Goal: Information Seeking & Learning: Find contact information

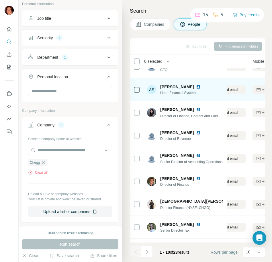
scroll to position [59, 86]
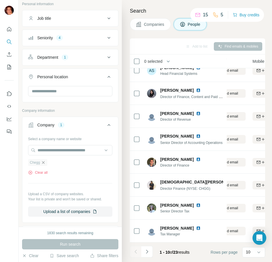
click at [43, 163] on icon "button" at bounding box center [43, 162] width 5 height 5
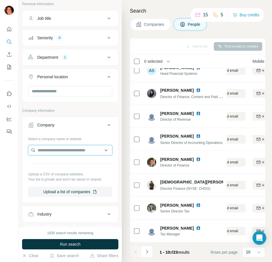
click at [51, 153] on input "text" at bounding box center [70, 150] width 84 height 10
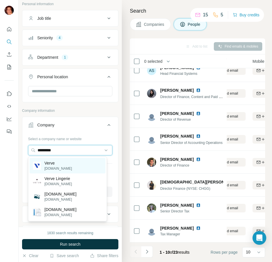
type input "*********"
click at [63, 163] on div "Verve [DOMAIN_NAME]" at bounding box center [68, 166] width 76 height 16
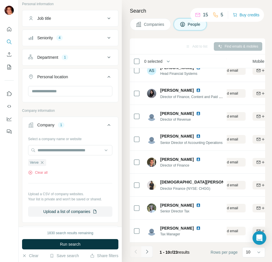
click at [148, 250] on icon "Navigate to next page" at bounding box center [147, 252] width 6 height 6
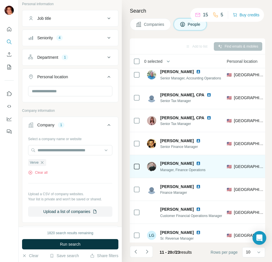
scroll to position [59, 202]
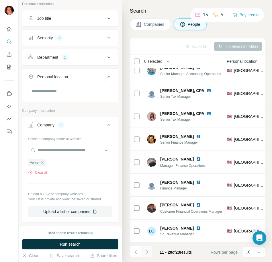
click at [147, 251] on icon "Navigate to next page" at bounding box center [147, 252] width 6 height 6
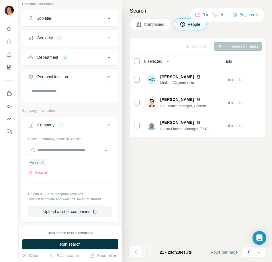
scroll to position [0, 160]
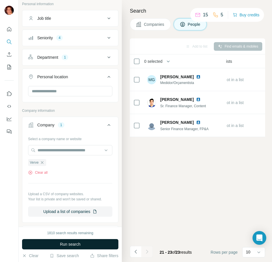
click at [99, 245] on button "Run search" at bounding box center [70, 244] width 96 height 10
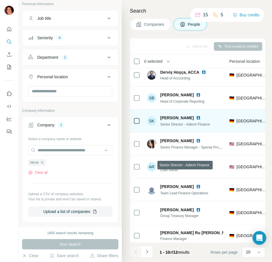
scroll to position [59, 199]
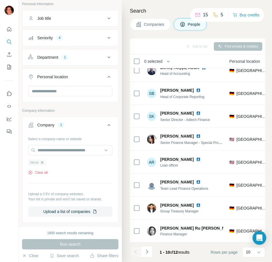
click at [42, 163] on icon "button" at bounding box center [42, 162] width 3 height 3
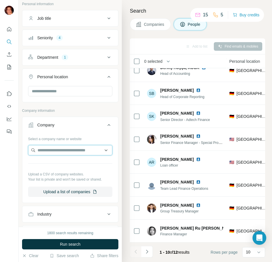
click at [48, 151] on input "text" at bounding box center [70, 150] width 84 height 10
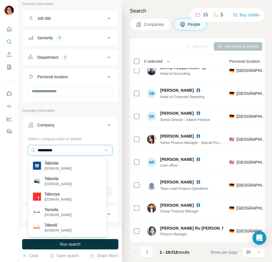
type input "**********"
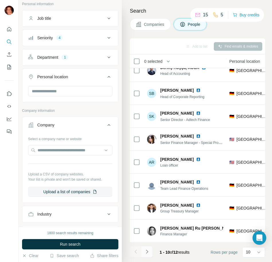
click at [146, 250] on icon "Navigate to next page" at bounding box center [147, 252] width 6 height 6
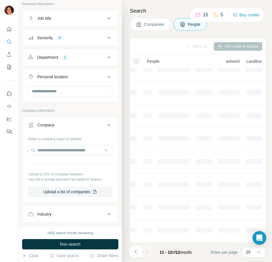
scroll to position [0, 160]
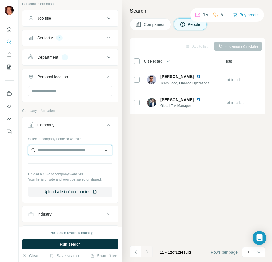
click at [57, 151] on input "text" at bounding box center [70, 150] width 84 height 10
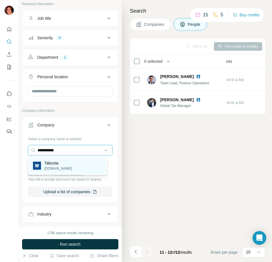
type input "**********"
click at [58, 165] on p "Taboola" at bounding box center [58, 163] width 28 height 6
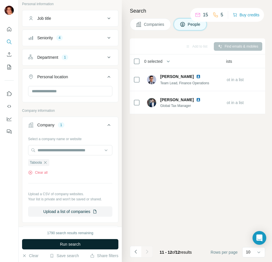
click at [51, 245] on button "Run search" at bounding box center [70, 244] width 96 height 10
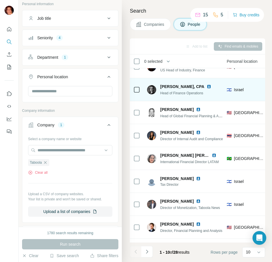
scroll to position [59, 202]
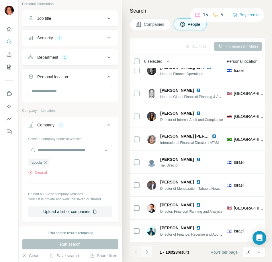
click at [150, 249] on button "Navigate to next page" at bounding box center [147, 251] width 11 height 11
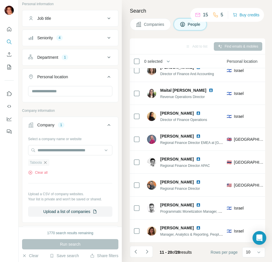
click at [44, 162] on icon "button" at bounding box center [45, 162] width 5 height 5
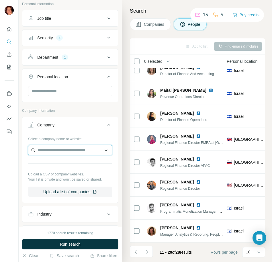
click at [48, 152] on input "text" at bounding box center [70, 150] width 84 height 10
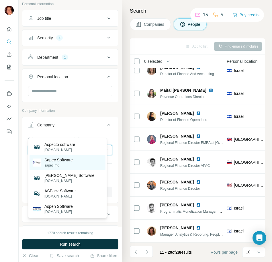
scroll to position [72, 0]
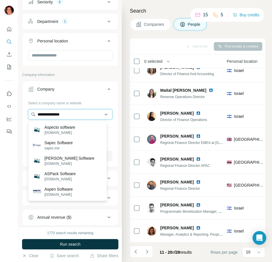
drag, startPoint x: 53, startPoint y: 113, endPoint x: 88, endPoint y: 115, distance: 34.8
click at [88, 115] on input "**********" at bounding box center [70, 114] width 84 height 10
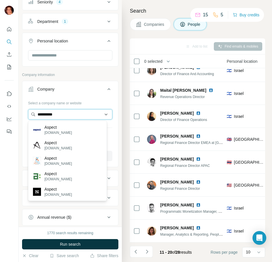
type input "**********"
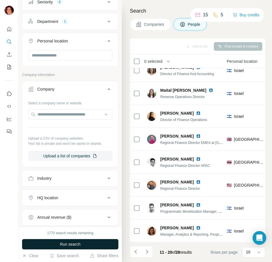
click at [73, 243] on span "Run search" at bounding box center [70, 245] width 21 height 6
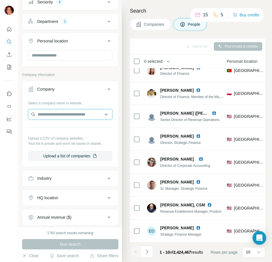
click at [44, 116] on input "text" at bounding box center [70, 114] width 84 height 10
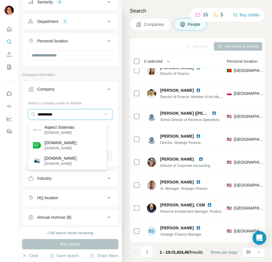
drag, startPoint x: 54, startPoint y: 113, endPoint x: 17, endPoint y: 106, distance: 37.6
click at [17, 106] on div "**********" at bounding box center [136, 131] width 272 height 262
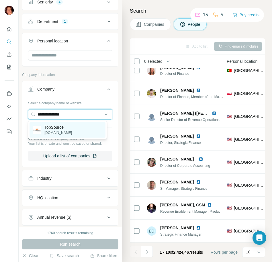
type input "**********"
click at [56, 131] on p "[DOMAIN_NAME]" at bounding box center [58, 132] width 28 height 5
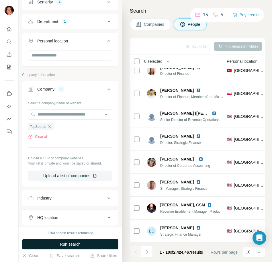
click at [72, 243] on span "Run search" at bounding box center [70, 245] width 21 height 6
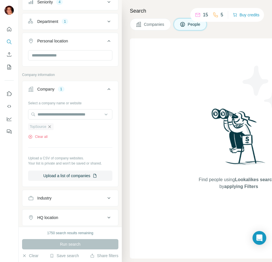
click at [49, 128] on icon "button" at bounding box center [49, 127] width 5 height 5
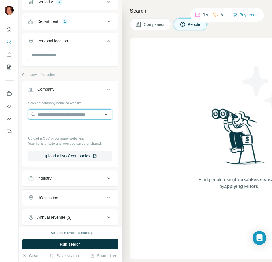
click at [49, 114] on input "text" at bounding box center [70, 114] width 84 height 10
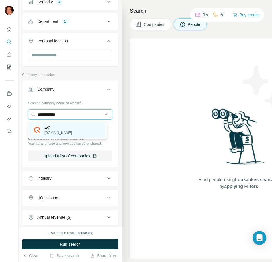
type input "**********"
click at [66, 135] on p "[DOMAIN_NAME]" at bounding box center [58, 132] width 28 height 5
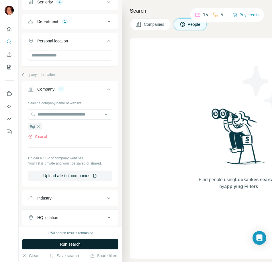
click at [52, 247] on button "Run search" at bounding box center [70, 244] width 96 height 10
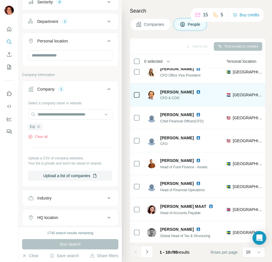
scroll to position [59, 203]
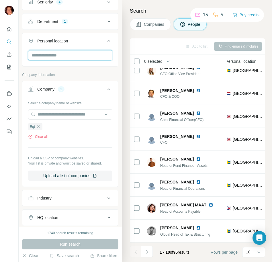
click at [57, 54] on input "text" at bounding box center [70, 55] width 84 height 10
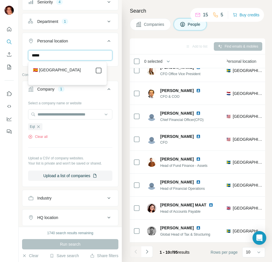
type input "*****"
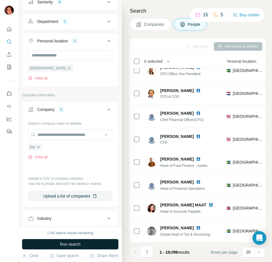
click at [58, 241] on button "Run search" at bounding box center [70, 244] width 96 height 10
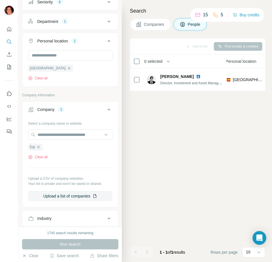
scroll to position [0, 203]
click at [67, 69] on icon "button" at bounding box center [69, 68] width 5 height 5
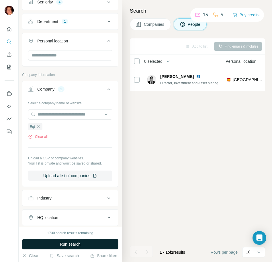
click at [64, 245] on span "Run search" at bounding box center [70, 245] width 21 height 6
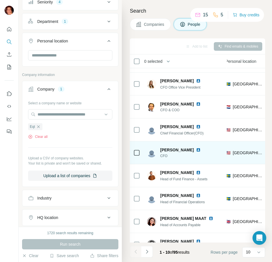
scroll to position [59, 203]
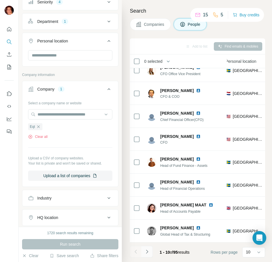
click at [149, 252] on icon "Navigate to next page" at bounding box center [147, 252] width 6 height 6
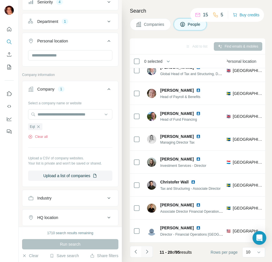
click at [150, 251] on icon "Navigate to next page" at bounding box center [147, 252] width 6 height 6
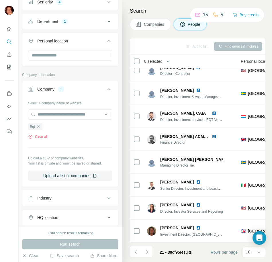
scroll to position [59, 189]
click at [147, 255] on icon "Navigate to next page" at bounding box center [147, 252] width 6 height 6
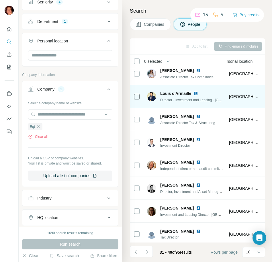
scroll to position [59, 206]
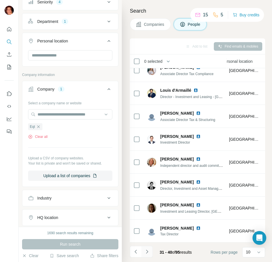
click at [150, 252] on icon "Navigate to next page" at bounding box center [147, 252] width 6 height 6
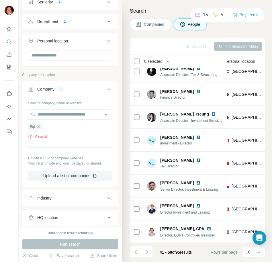
scroll to position [0, 204]
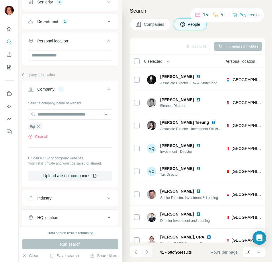
click at [150, 250] on button "Navigate to next page" at bounding box center [147, 251] width 11 height 11
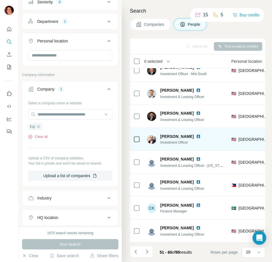
scroll to position [59, 197]
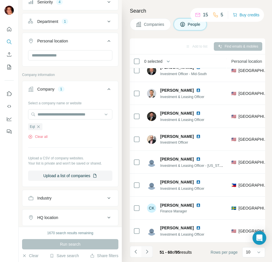
click at [150, 254] on icon "Navigate to next page" at bounding box center [147, 252] width 6 height 6
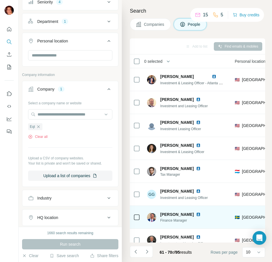
scroll to position [0, 193]
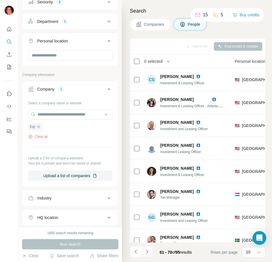
click at [148, 250] on icon "Navigate to next page" at bounding box center [147, 252] width 6 height 6
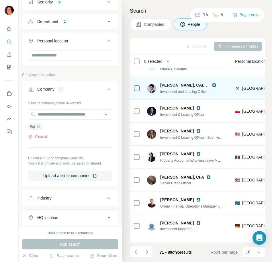
scroll to position [59, 193]
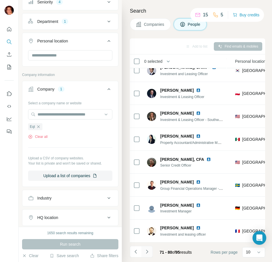
click at [147, 253] on icon "Navigate to next page" at bounding box center [147, 252] width 2 height 4
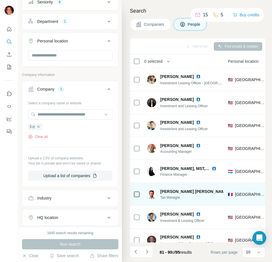
scroll to position [0, 200]
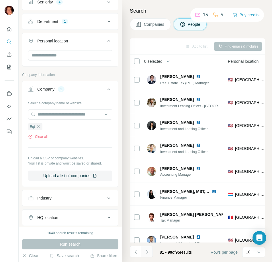
click at [149, 251] on icon "Navigate to next page" at bounding box center [147, 252] width 6 height 6
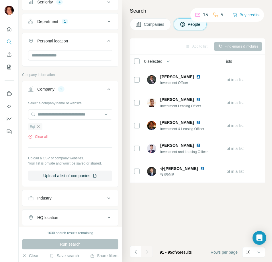
click at [39, 125] on icon "button" at bounding box center [38, 127] width 5 height 5
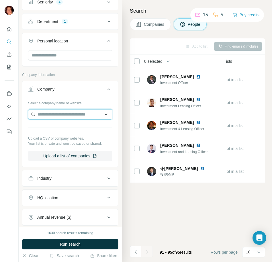
click at [43, 112] on input "text" at bounding box center [70, 114] width 84 height 10
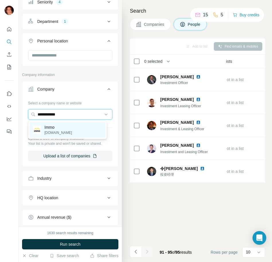
type input "**********"
click at [38, 133] on img at bounding box center [37, 130] width 8 height 8
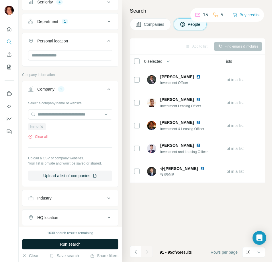
click at [62, 244] on span "Run search" at bounding box center [70, 245] width 21 height 6
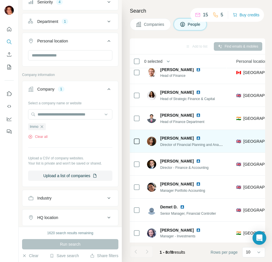
scroll to position [13, 192]
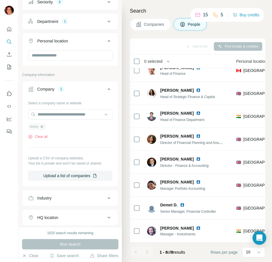
click at [42, 127] on icon "button" at bounding box center [42, 126] width 3 height 3
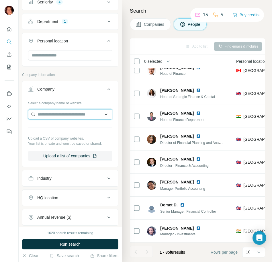
click at [45, 117] on input "text" at bounding box center [70, 114] width 84 height 10
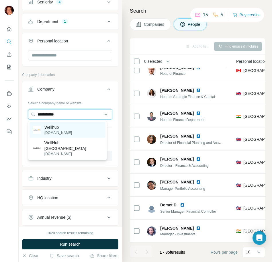
type input "**********"
click at [55, 130] on p "[DOMAIN_NAME]" at bounding box center [58, 132] width 28 height 5
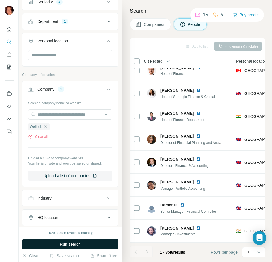
click at [51, 243] on button "Run search" at bounding box center [70, 244] width 96 height 10
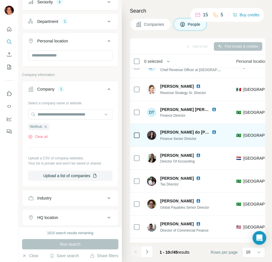
scroll to position [59, 192]
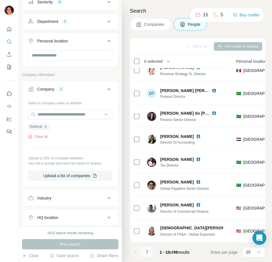
click at [146, 253] on icon "Navigate to next page" at bounding box center [147, 252] width 6 height 6
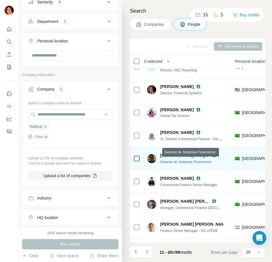
scroll to position [59, 193]
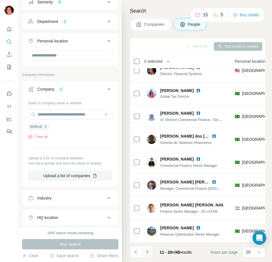
click at [147, 251] on icon "Navigate to next page" at bounding box center [147, 252] width 6 height 6
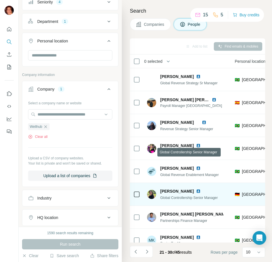
scroll to position [0, 193]
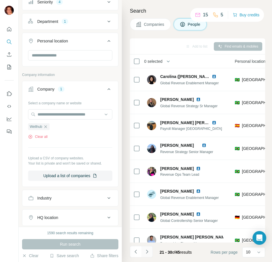
click at [147, 253] on icon "Navigate to next page" at bounding box center [147, 252] width 2 height 4
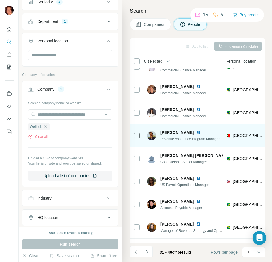
scroll to position [59, 203]
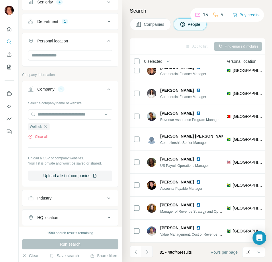
click at [146, 253] on icon "Navigate to next page" at bounding box center [147, 252] width 6 height 6
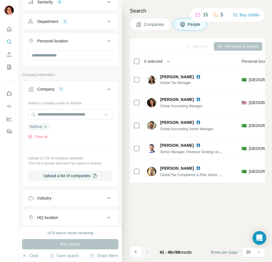
scroll to position [0, 191]
click at [45, 127] on icon "button" at bounding box center [45, 127] width 5 height 5
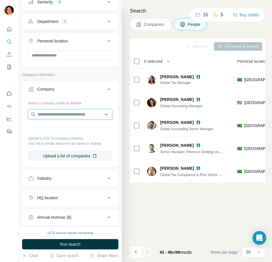
click at [43, 116] on input "text" at bounding box center [70, 114] width 84 height 10
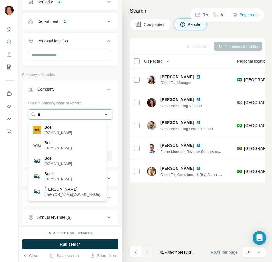
type input "*"
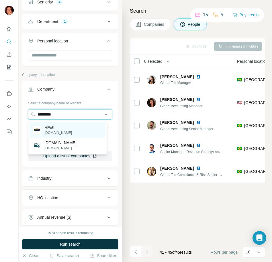
type input "*********"
click at [46, 134] on p "[DOMAIN_NAME]" at bounding box center [58, 132] width 28 height 5
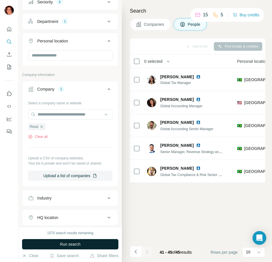
click at [51, 244] on button "Run search" at bounding box center [70, 244] width 96 height 10
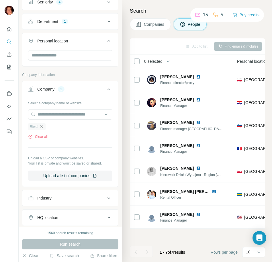
click at [41, 126] on icon "button" at bounding box center [41, 127] width 5 height 5
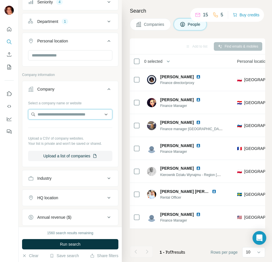
click at [42, 114] on input "text" at bounding box center [70, 114] width 84 height 10
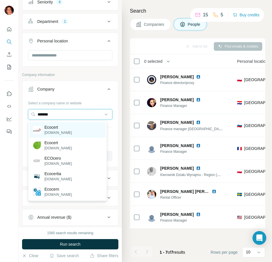
type input "*******"
click at [51, 130] on p "[DOMAIN_NAME]" at bounding box center [58, 132] width 28 height 5
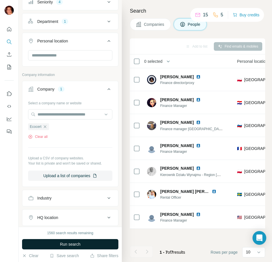
click at [63, 244] on span "Run search" at bounding box center [70, 245] width 21 height 6
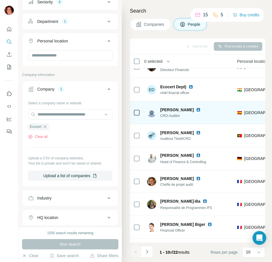
scroll to position [59, 191]
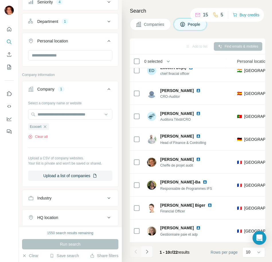
click at [147, 251] on icon "Navigate to next page" at bounding box center [147, 252] width 6 height 6
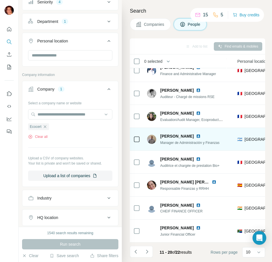
scroll to position [59, 191]
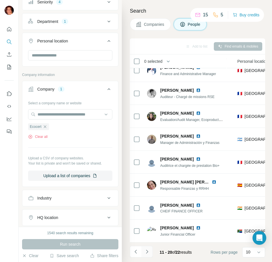
click at [148, 252] on icon "Navigate to next page" at bounding box center [147, 252] width 6 height 6
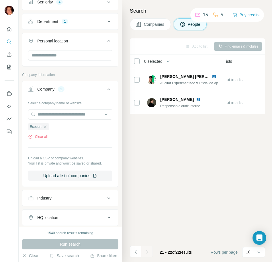
scroll to position [0, 160]
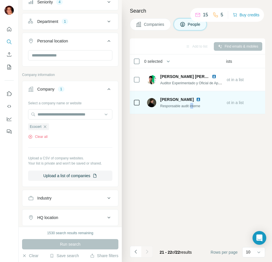
drag, startPoint x: 193, startPoint y: 114, endPoint x: 196, endPoint y: 114, distance: 3.2
click at [196, 114] on td "[PERSON_NAME] Responsable audit interne" at bounding box center [185, 102] width 83 height 23
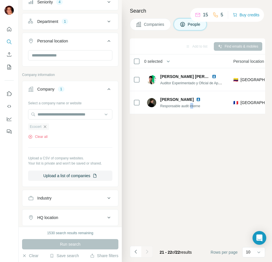
click at [44, 125] on icon "button" at bounding box center [45, 127] width 5 height 5
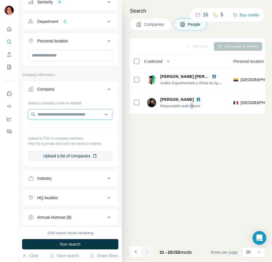
click at [50, 112] on input "text" at bounding box center [70, 114] width 84 height 10
drag, startPoint x: 96, startPoint y: 115, endPoint x: 16, endPoint y: 111, distance: 80.8
click at [16, 112] on div "**********" at bounding box center [136, 131] width 272 height 262
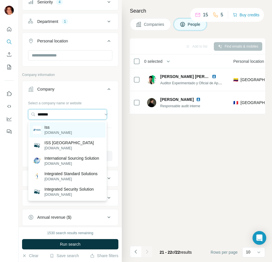
type input "*******"
click at [52, 126] on p "Iss" at bounding box center [58, 128] width 28 height 6
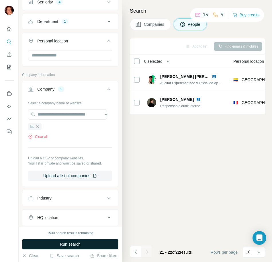
click at [57, 245] on button "Run search" at bounding box center [70, 244] width 96 height 10
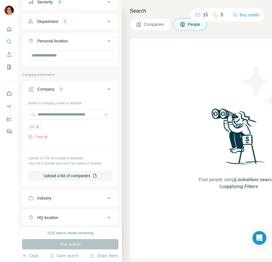
click at [37, 127] on icon "button" at bounding box center [37, 127] width 5 height 5
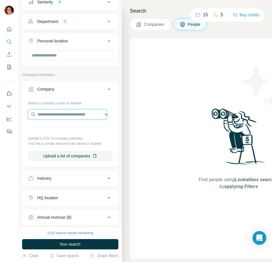
click at [42, 116] on input "text" at bounding box center [67, 114] width 79 height 10
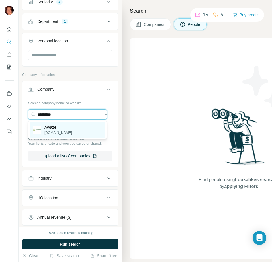
type input "*********"
click at [41, 131] on img at bounding box center [37, 130] width 8 height 8
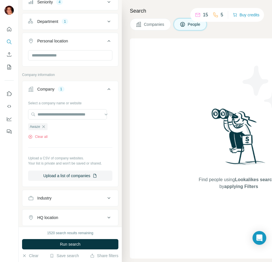
click at [56, 243] on button "Run search" at bounding box center [70, 244] width 96 height 10
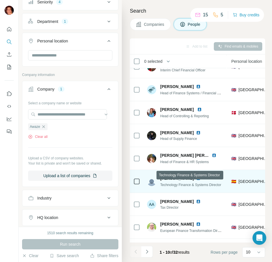
scroll to position [59, 197]
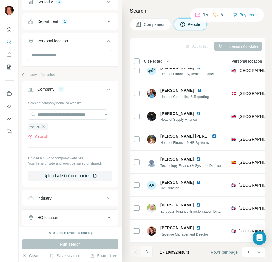
click at [150, 252] on icon "Navigate to next page" at bounding box center [147, 252] width 6 height 6
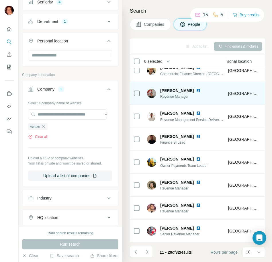
scroll to position [59, 207]
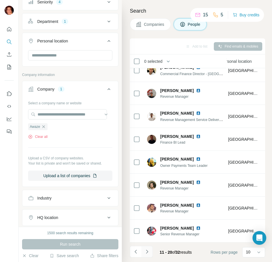
click at [150, 253] on icon "Navigate to next page" at bounding box center [147, 252] width 6 height 6
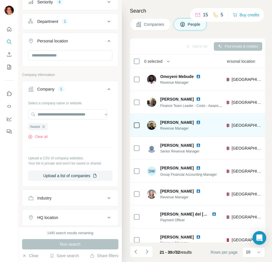
scroll to position [59, 204]
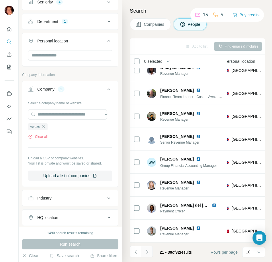
click at [149, 252] on icon "Navigate to next page" at bounding box center [147, 252] width 6 height 6
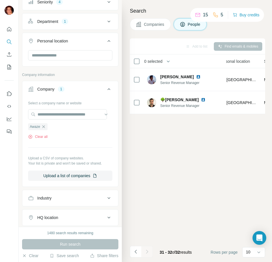
scroll to position [0, 216]
click at [134, 252] on icon "Navigate to previous page" at bounding box center [136, 252] width 6 height 6
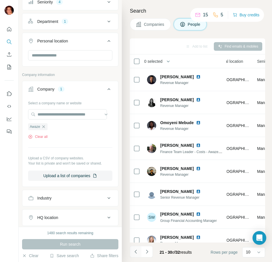
click at [134, 251] on icon "Navigate to previous page" at bounding box center [136, 252] width 6 height 6
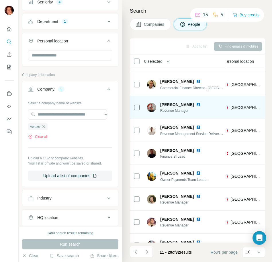
scroll to position [59, 205]
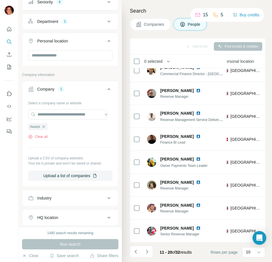
click at [44, 127] on icon "button" at bounding box center [43, 127] width 5 height 5
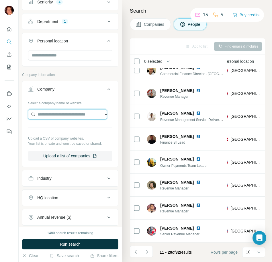
click at [50, 114] on input "text" at bounding box center [67, 114] width 79 height 10
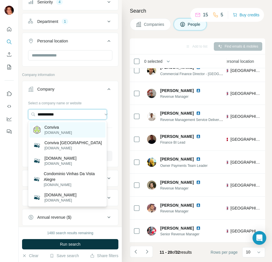
type input "**********"
click at [51, 133] on p "[DOMAIN_NAME]" at bounding box center [58, 132] width 28 height 5
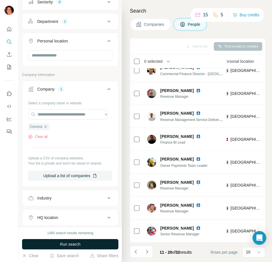
click at [62, 242] on span "Run search" at bounding box center [70, 245] width 21 height 6
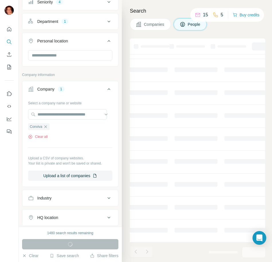
scroll to position [0, 205]
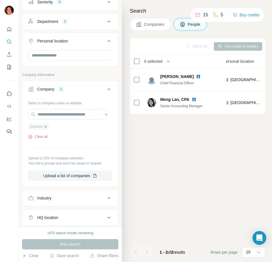
click at [47, 125] on icon "button" at bounding box center [45, 127] width 5 height 5
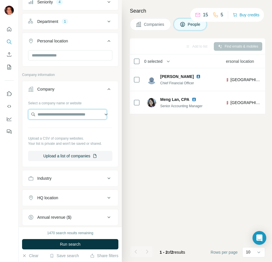
click at [40, 114] on input "text" at bounding box center [67, 114] width 79 height 10
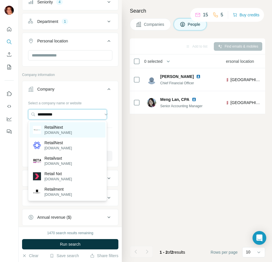
type input "**********"
click at [36, 126] on img at bounding box center [37, 130] width 8 height 8
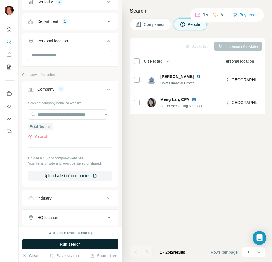
click at [44, 244] on button "Run search" at bounding box center [70, 244] width 96 height 10
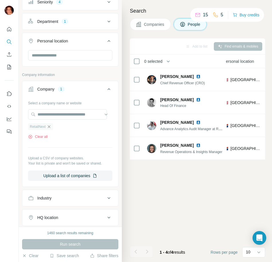
click at [50, 127] on icon "button" at bounding box center [49, 126] width 3 height 3
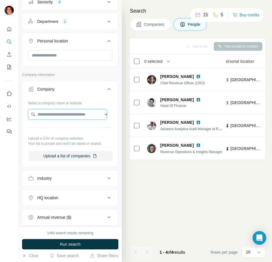
click at [44, 113] on input "text" at bounding box center [67, 114] width 79 height 10
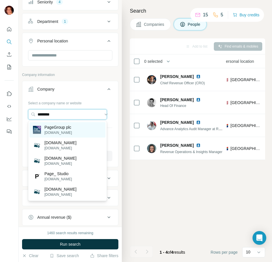
type input "********"
click at [51, 126] on p "PageGroup plc" at bounding box center [58, 128] width 28 height 6
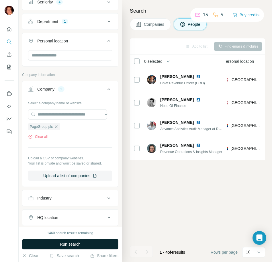
click at [63, 245] on span "Run search" at bounding box center [70, 245] width 21 height 6
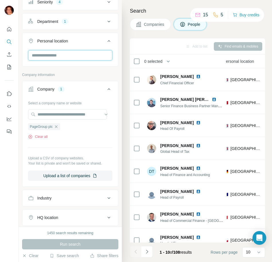
click at [65, 59] on input "text" at bounding box center [70, 55] width 84 height 10
type input "*****"
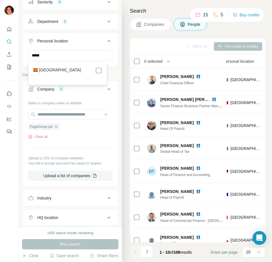
click at [69, 68] on div "🇪🇸 [GEOGRAPHIC_DATA]" at bounding box center [67, 70] width 69 height 7
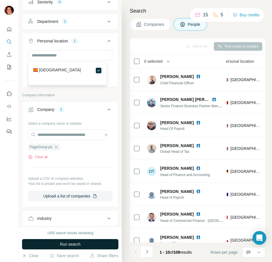
click at [58, 245] on button "Run search" at bounding box center [70, 244] width 96 height 10
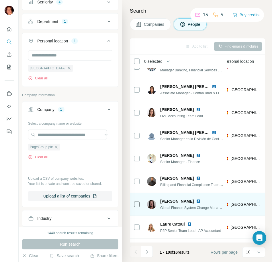
scroll to position [59, 205]
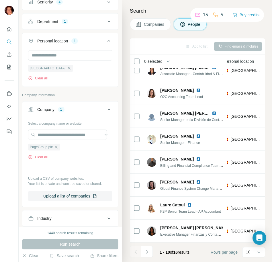
click at [57, 149] on icon "button" at bounding box center [56, 147] width 5 height 5
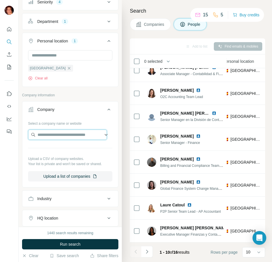
click at [56, 132] on input "text" at bounding box center [67, 135] width 79 height 10
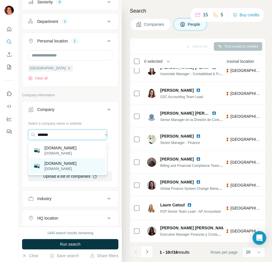
type input "*******"
click at [59, 162] on p "[DOMAIN_NAME]" at bounding box center [60, 164] width 32 height 6
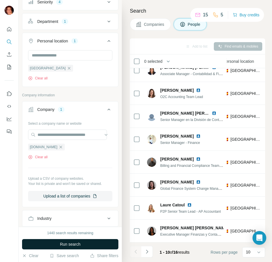
click at [58, 241] on button "Run search" at bounding box center [70, 244] width 96 height 10
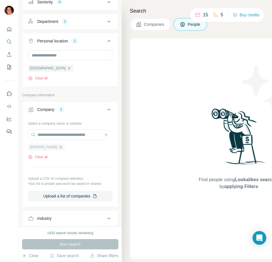
click at [59, 147] on icon "button" at bounding box center [61, 147] width 5 height 5
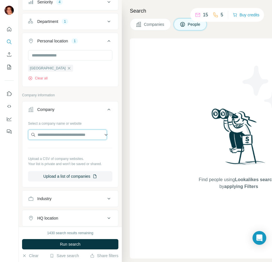
click at [53, 133] on input "text" at bounding box center [67, 135] width 79 height 10
click at [59, 135] on input "**********" at bounding box center [67, 135] width 79 height 10
drag, startPoint x: 72, startPoint y: 132, endPoint x: -2, endPoint y: 132, distance: 73.8
click at [0, 132] on html "**********" at bounding box center [136, 131] width 272 height 262
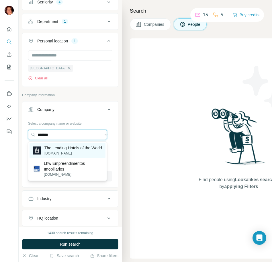
type input "*******"
click at [71, 151] on p "The Leading Hotels of the World" at bounding box center [73, 148] width 58 height 6
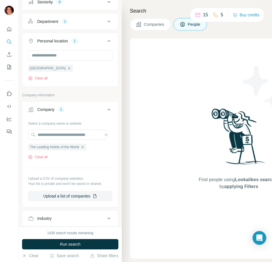
click at [59, 242] on button "Run search" at bounding box center [70, 244] width 96 height 10
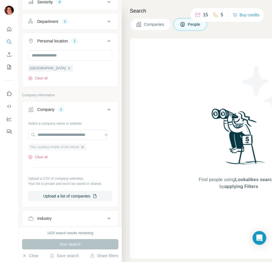
click at [85, 148] on icon "button" at bounding box center [82, 147] width 5 height 5
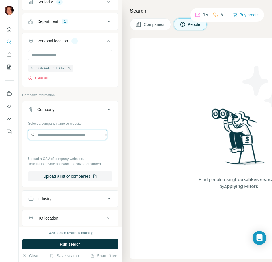
click at [57, 131] on input "text" at bounding box center [67, 135] width 79 height 10
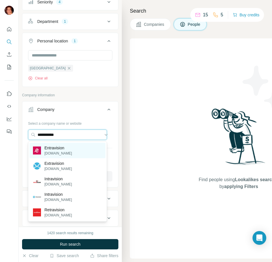
type input "**********"
click at [56, 150] on p "Entravision" at bounding box center [58, 148] width 28 height 6
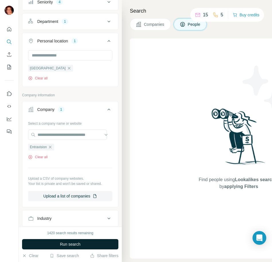
click at [38, 240] on button "Run search" at bounding box center [70, 244] width 96 height 10
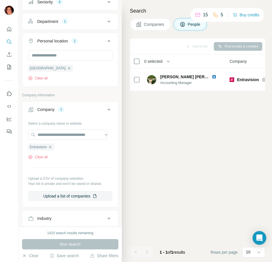
click at [51, 147] on icon "button" at bounding box center [50, 147] width 5 height 5
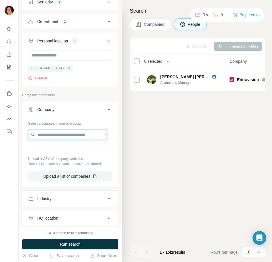
click at [52, 132] on input "text" at bounding box center [67, 135] width 79 height 10
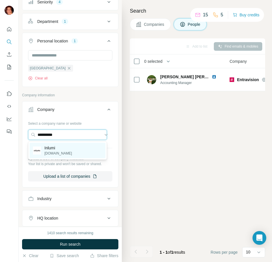
type input "**********"
click at [51, 154] on p "[DOMAIN_NAME]" at bounding box center [58, 153] width 28 height 5
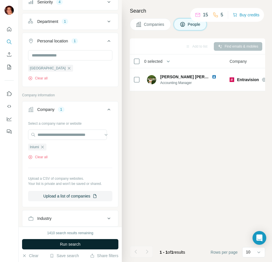
click at [64, 247] on span "Run search" at bounding box center [70, 245] width 21 height 6
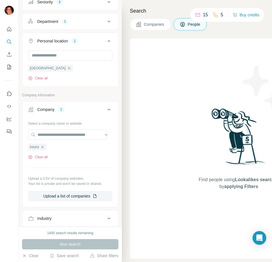
click at [43, 147] on icon "button" at bounding box center [42, 147] width 5 height 5
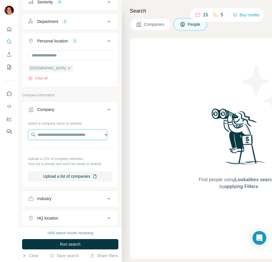
click at [43, 137] on input "text" at bounding box center [67, 135] width 79 height 10
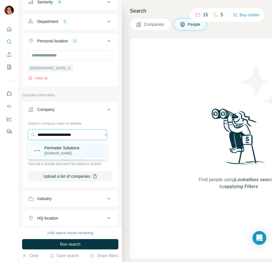
type input "**********"
click at [49, 147] on p "Perimeter Solutions" at bounding box center [61, 148] width 35 height 6
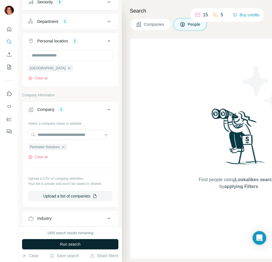
click at [40, 243] on button "Run search" at bounding box center [70, 244] width 96 height 10
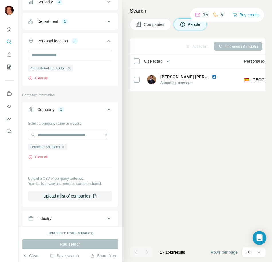
scroll to position [0, 190]
click at [65, 148] on icon "button" at bounding box center [63, 147] width 5 height 5
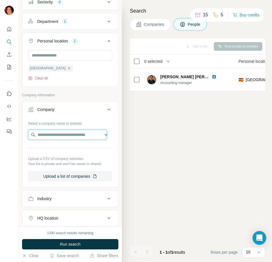
click at [47, 136] on input "text" at bounding box center [67, 135] width 79 height 10
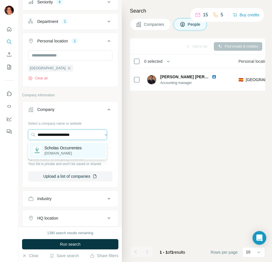
type input "**********"
click at [49, 153] on p "[DOMAIN_NAME]" at bounding box center [62, 153] width 37 height 5
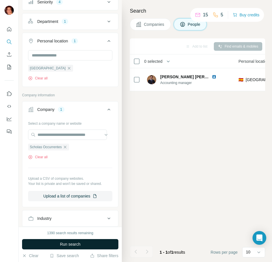
click at [55, 244] on button "Run search" at bounding box center [70, 244] width 96 height 10
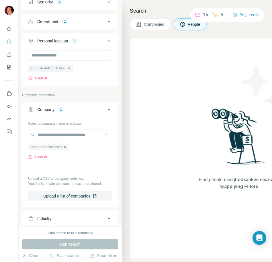
click at [67, 148] on icon "button" at bounding box center [65, 147] width 3 height 3
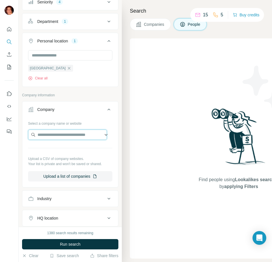
click at [57, 135] on input "text" at bounding box center [67, 135] width 79 height 10
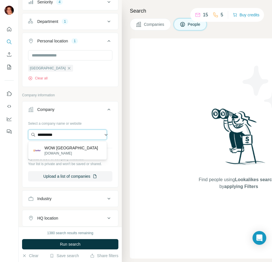
type input "**********"
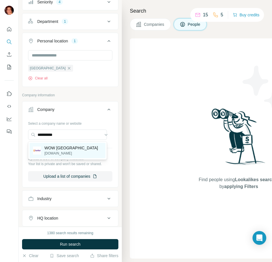
click at [55, 146] on p "WOW [GEOGRAPHIC_DATA]" at bounding box center [71, 148] width 54 height 6
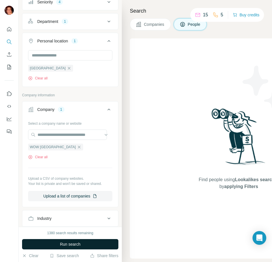
click at [47, 242] on button "Run search" at bounding box center [70, 244] width 96 height 10
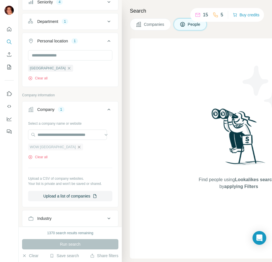
click at [77, 146] on icon "button" at bounding box center [79, 147] width 5 height 5
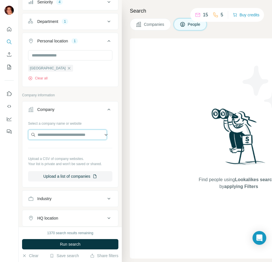
click at [54, 133] on input "text" at bounding box center [67, 135] width 79 height 10
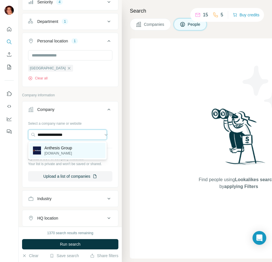
type input "**********"
click at [47, 153] on p "[DOMAIN_NAME]" at bounding box center [58, 153] width 28 height 5
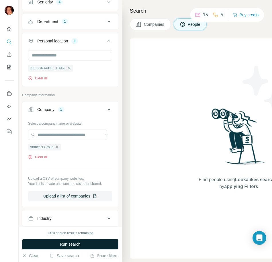
click at [48, 243] on button "Run search" at bounding box center [70, 244] width 96 height 10
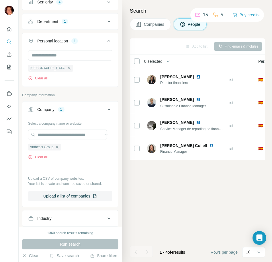
scroll to position [0, 198]
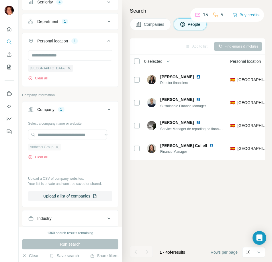
click at [61, 148] on div "Anthesis Group" at bounding box center [44, 147] width 33 height 7
click at [58, 147] on icon "button" at bounding box center [57, 147] width 3 height 3
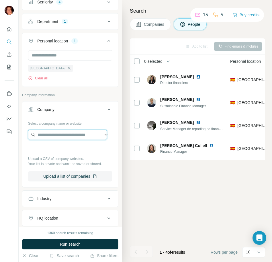
click at [59, 137] on input "text" at bounding box center [67, 135] width 79 height 10
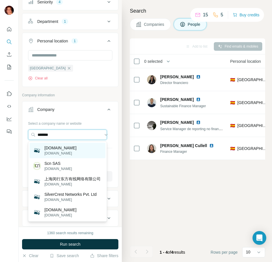
type input "*******"
click at [58, 150] on p "[DOMAIN_NAME]" at bounding box center [60, 148] width 32 height 6
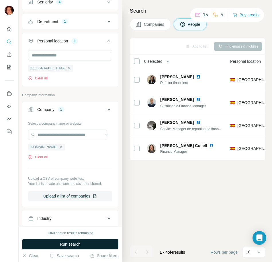
click at [51, 244] on button "Run search" at bounding box center [70, 244] width 96 height 10
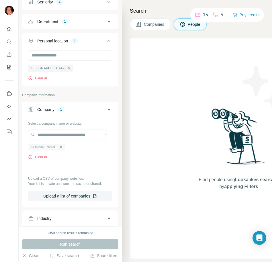
click at [59, 147] on icon "button" at bounding box center [61, 147] width 5 height 5
